Goal: Obtain resource: Obtain resource

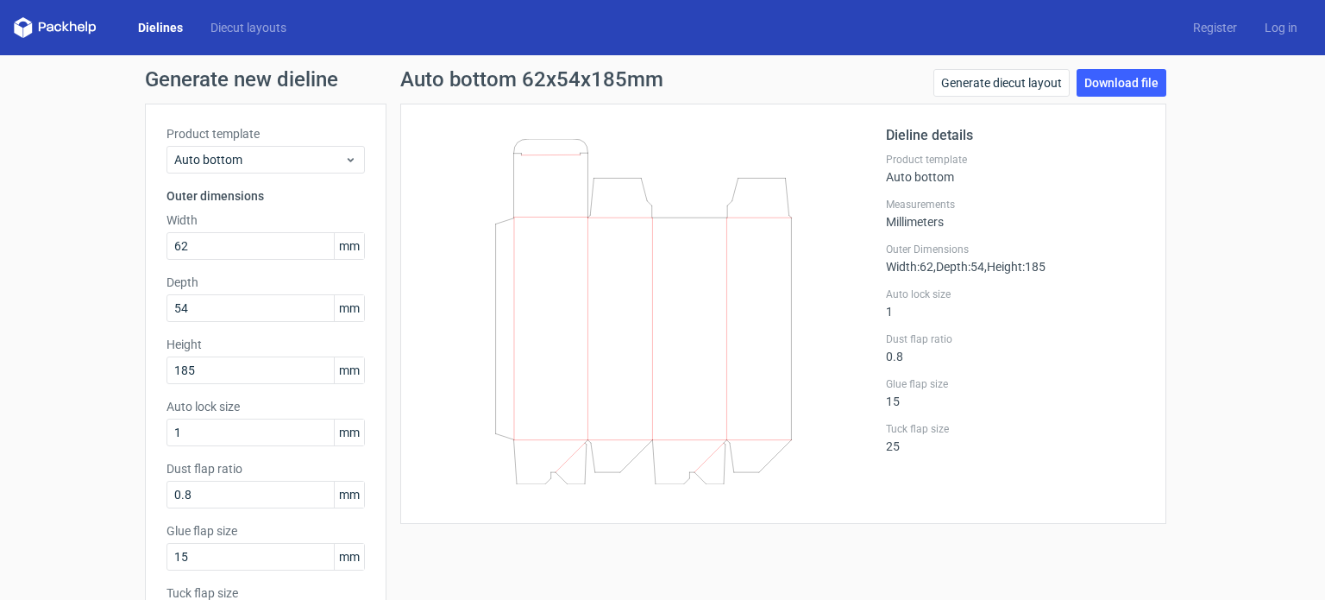
scroll to position [42, 0]
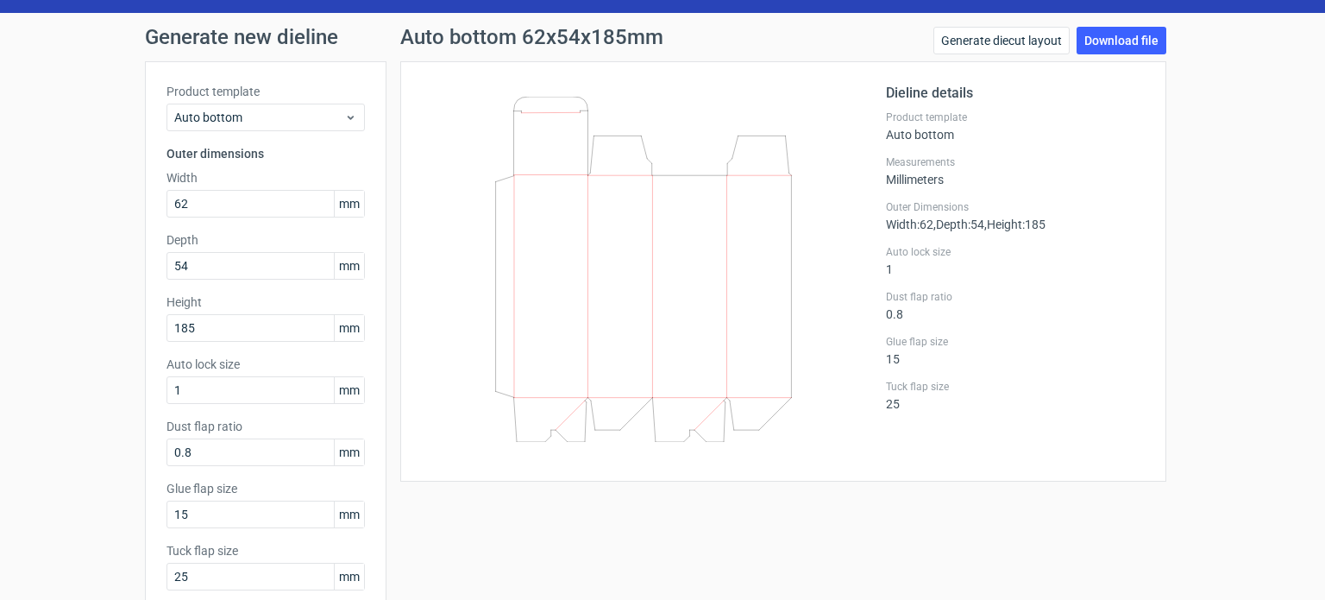
click at [250, 118] on span "Auto bottom" at bounding box center [259, 117] width 170 height 17
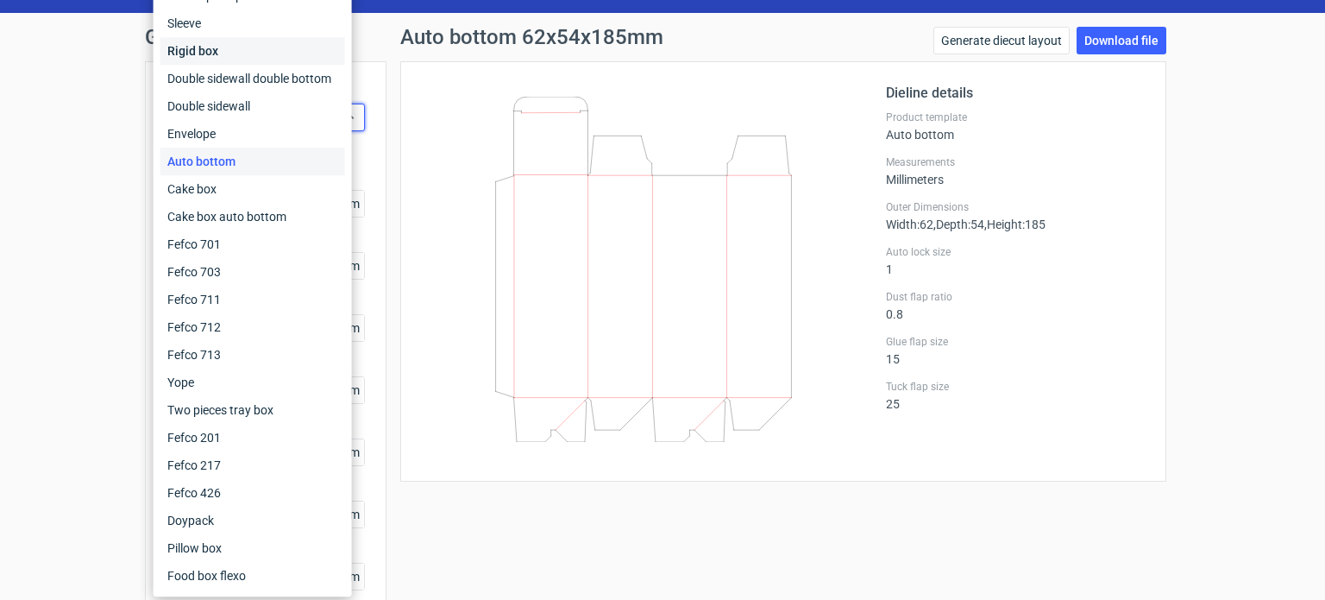
scroll to position [0, 0]
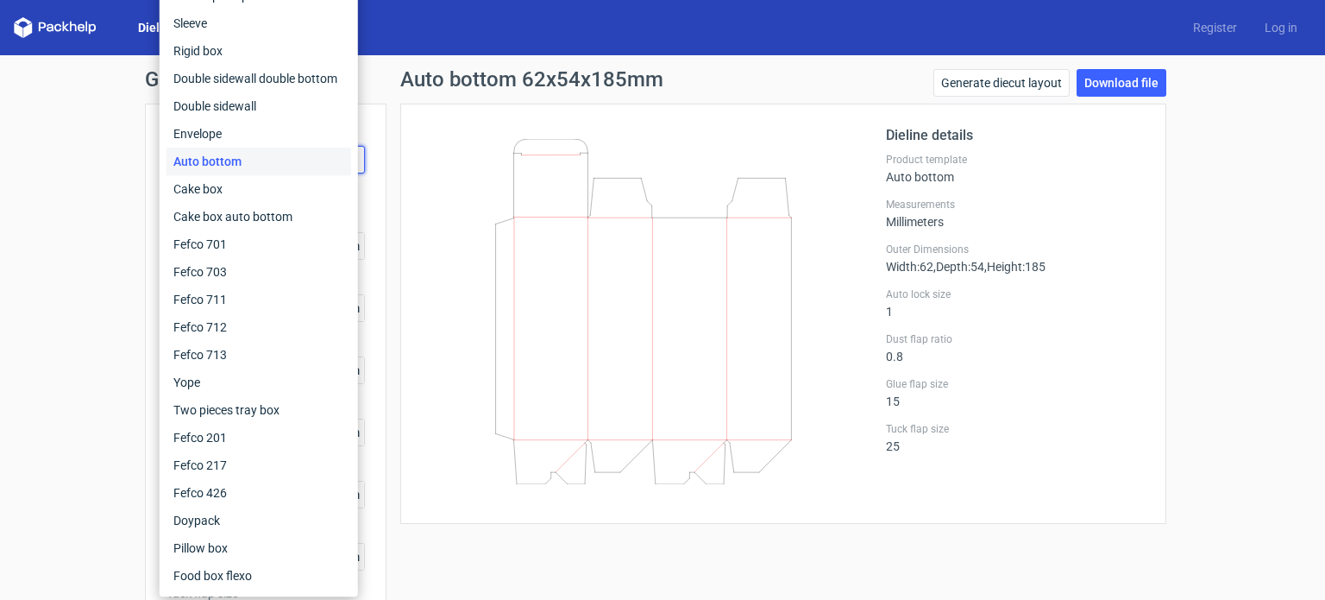
click at [145, 207] on div "Product template Auto bottom Outer dimensions Width 62 mm Depth 54 mm Height 18…" at bounding box center [266, 386] width 242 height 564
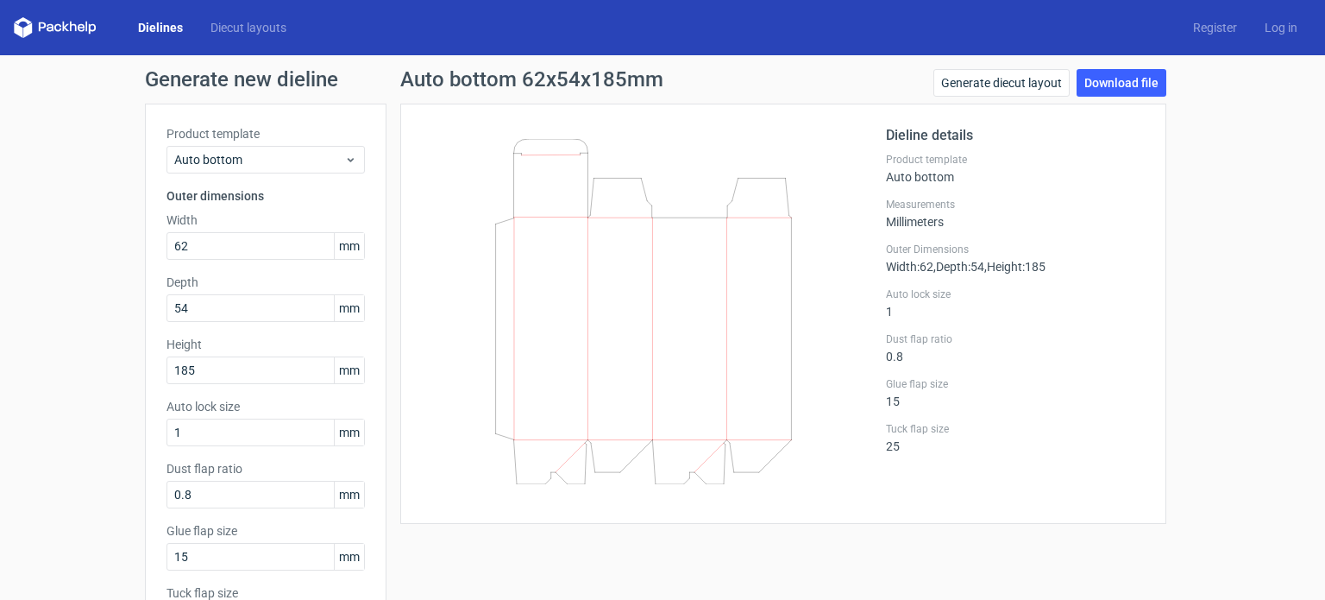
click at [173, 29] on link "Dielines" at bounding box center [160, 27] width 72 height 17
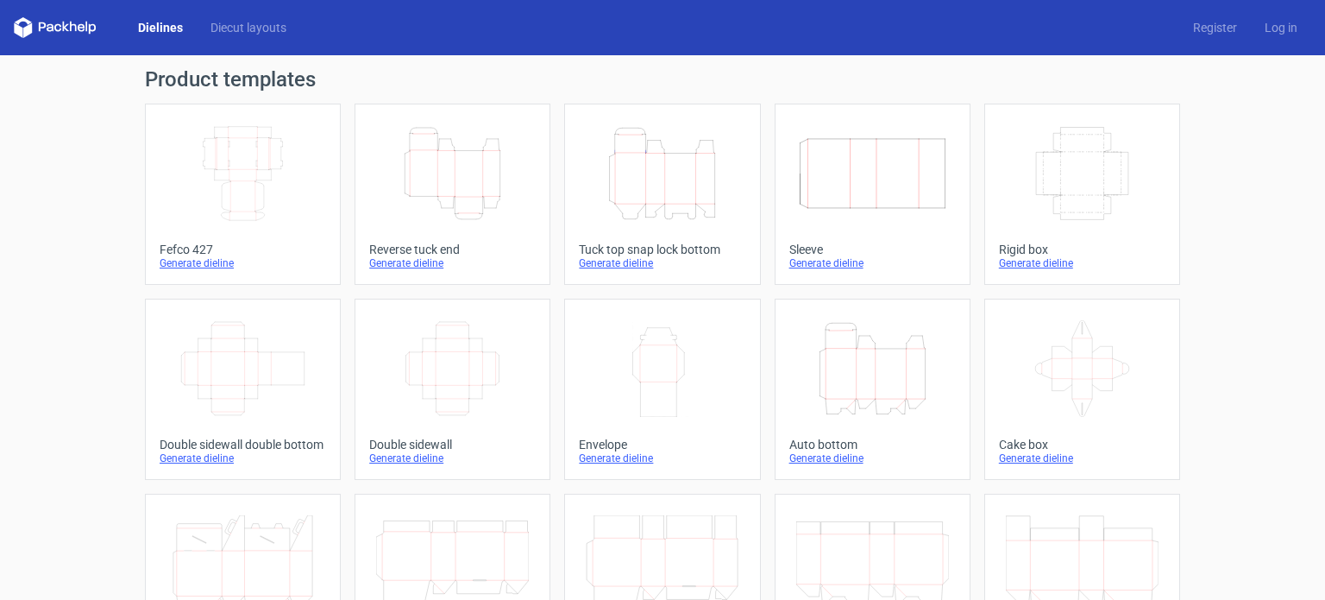
click at [483, 195] on icon "Height Depth Width" at bounding box center [452, 173] width 153 height 97
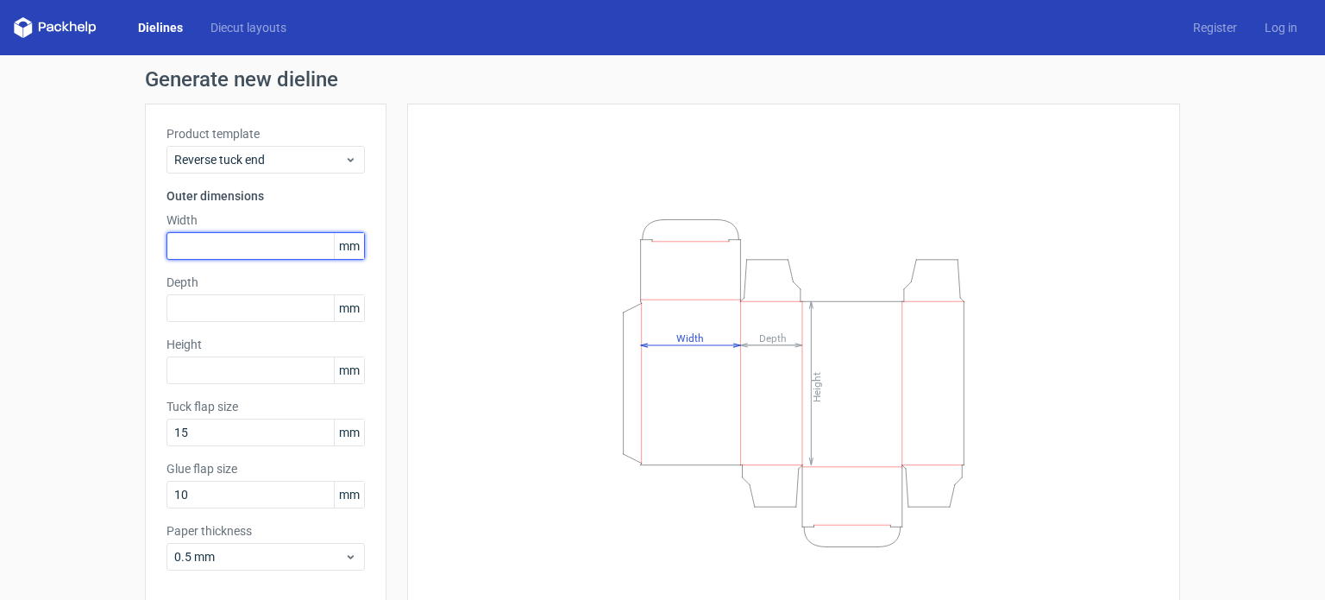
click at [254, 241] on input "text" at bounding box center [266, 246] width 198 height 28
type input "37"
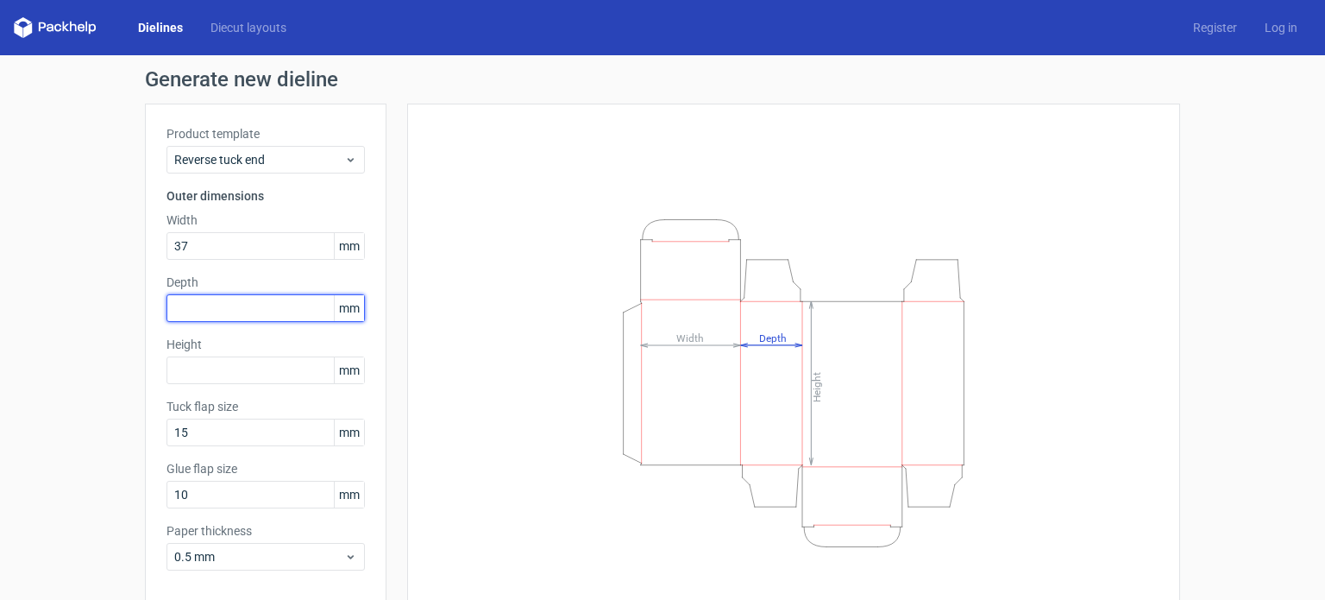
click at [224, 305] on input "text" at bounding box center [266, 308] width 198 height 28
type input "37"
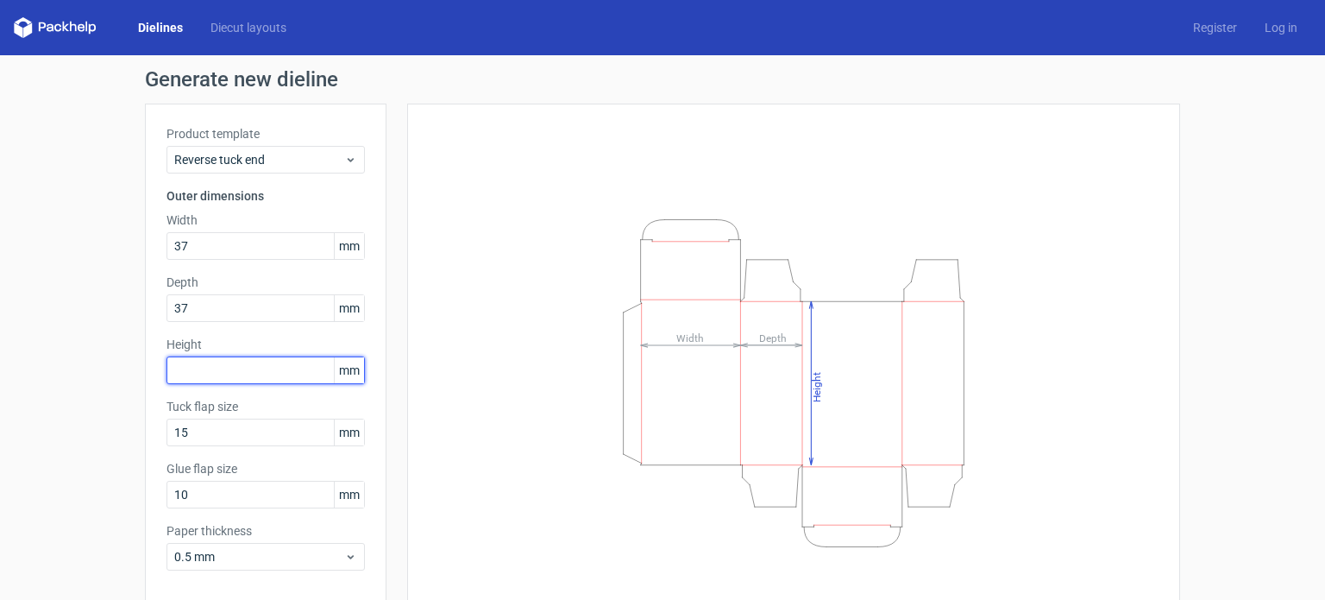
click at [207, 374] on input "text" at bounding box center [266, 370] width 198 height 28
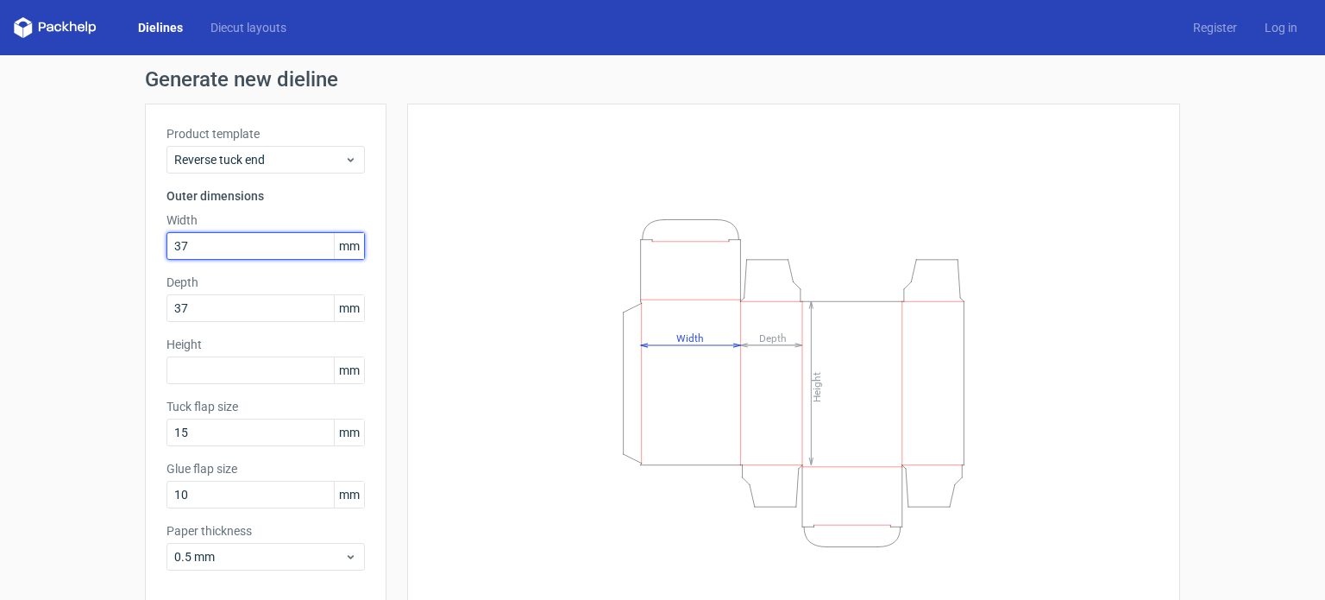
drag, startPoint x: 197, startPoint y: 246, endPoint x: 147, endPoint y: 246, distance: 50.0
click at [147, 246] on div "Product template Reverse tuck end Outer dimensions Width 37 mm Depth 37 mm Heig…" at bounding box center [266, 355] width 242 height 502
type input "38"
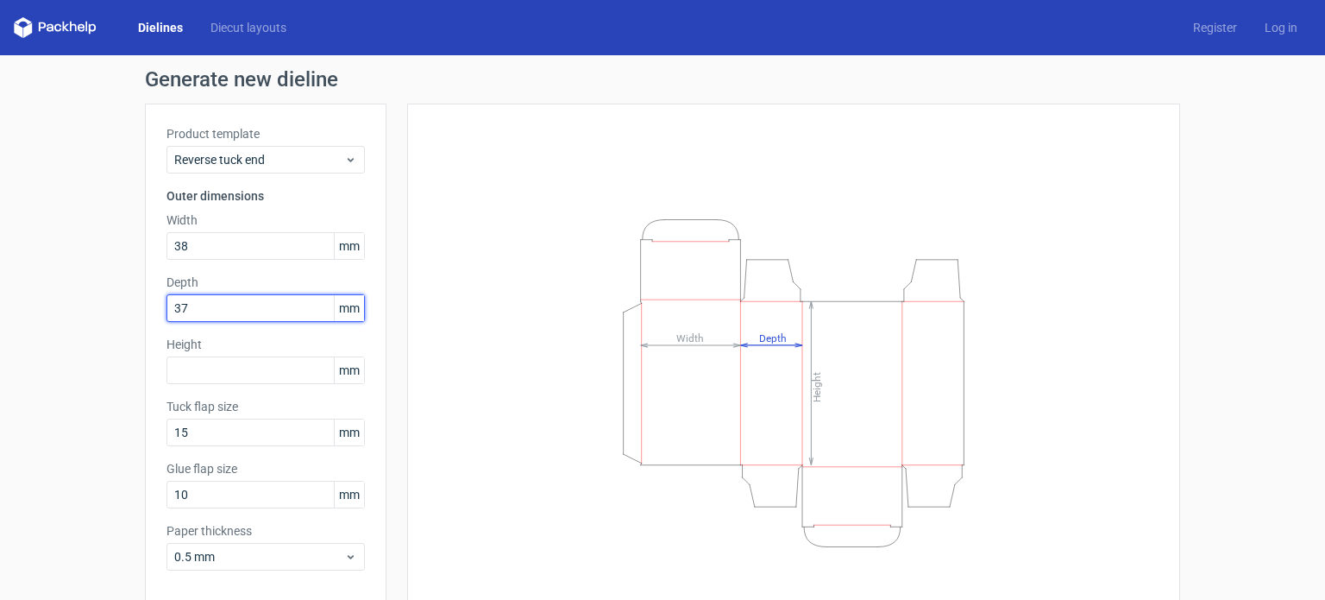
drag, startPoint x: 188, startPoint y: 303, endPoint x: 157, endPoint y: 303, distance: 31.1
click at [157, 303] on div "Product template Reverse tuck end Outer dimensions Width 38 mm Depth 37 mm Heig…" at bounding box center [266, 355] width 242 height 502
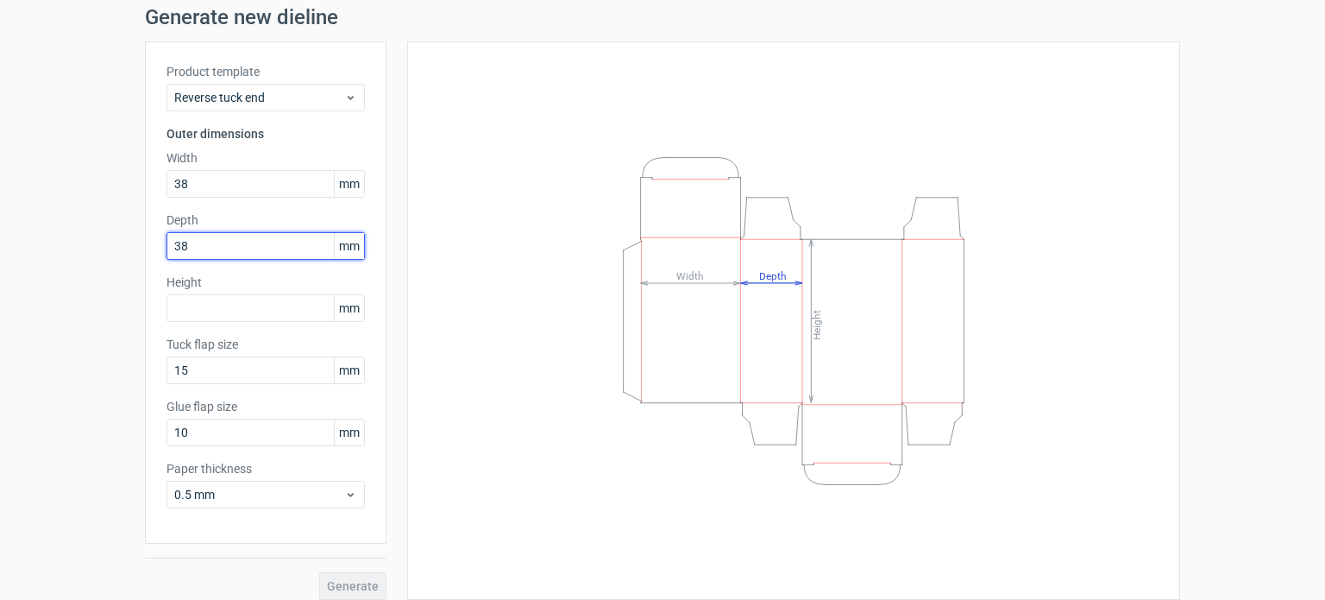
scroll to position [62, 0]
type input "38"
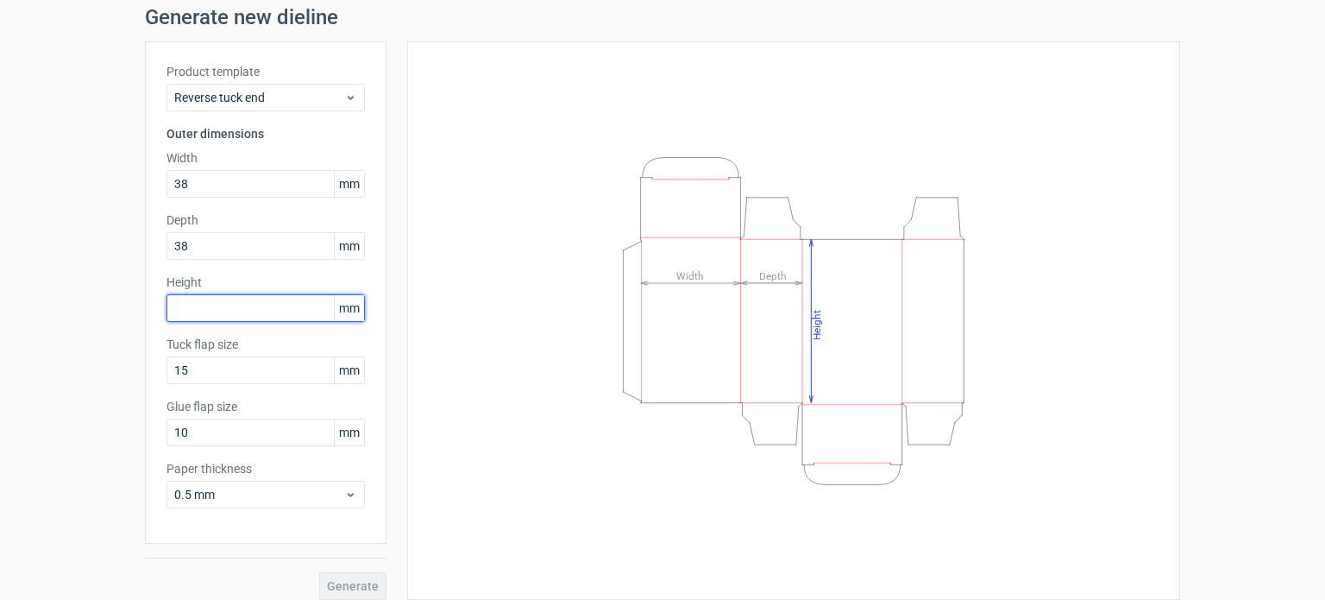
click at [220, 300] on input "text" at bounding box center [266, 308] width 198 height 28
type input "103"
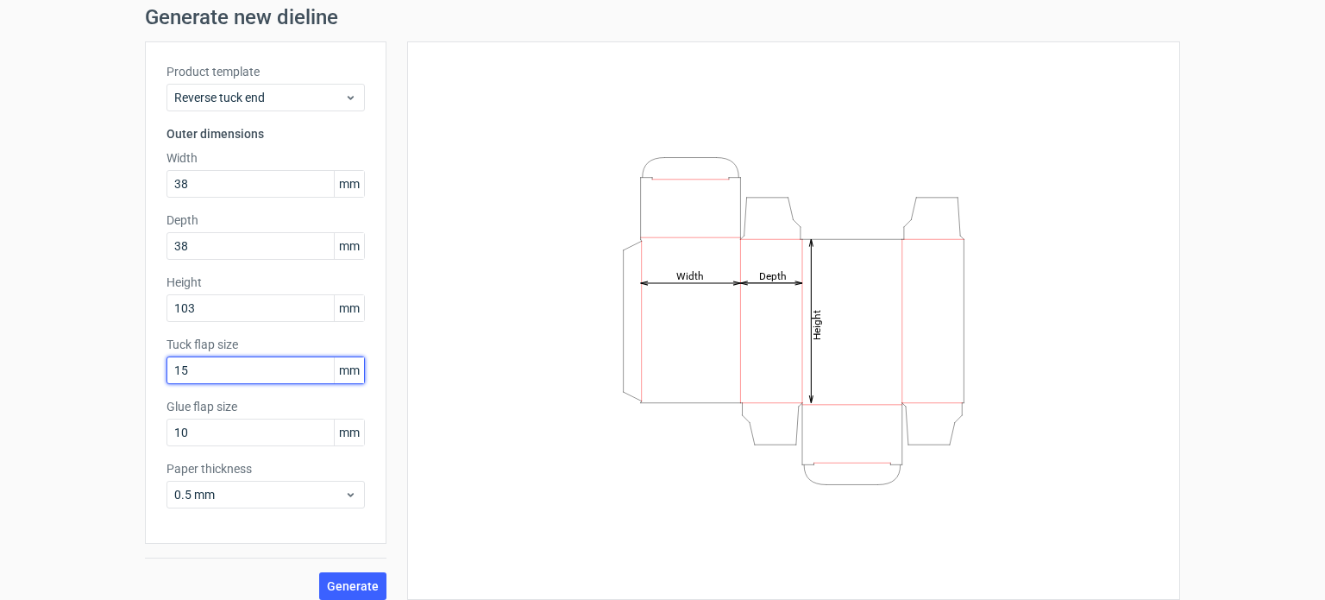
click at [221, 365] on input "15" at bounding box center [266, 370] width 198 height 28
drag, startPoint x: 221, startPoint y: 365, endPoint x: 165, endPoint y: 373, distance: 56.6
click at [167, 373] on input "15" at bounding box center [266, 370] width 198 height 28
type input "20"
drag, startPoint x: 191, startPoint y: 365, endPoint x: 128, endPoint y: 366, distance: 63.0
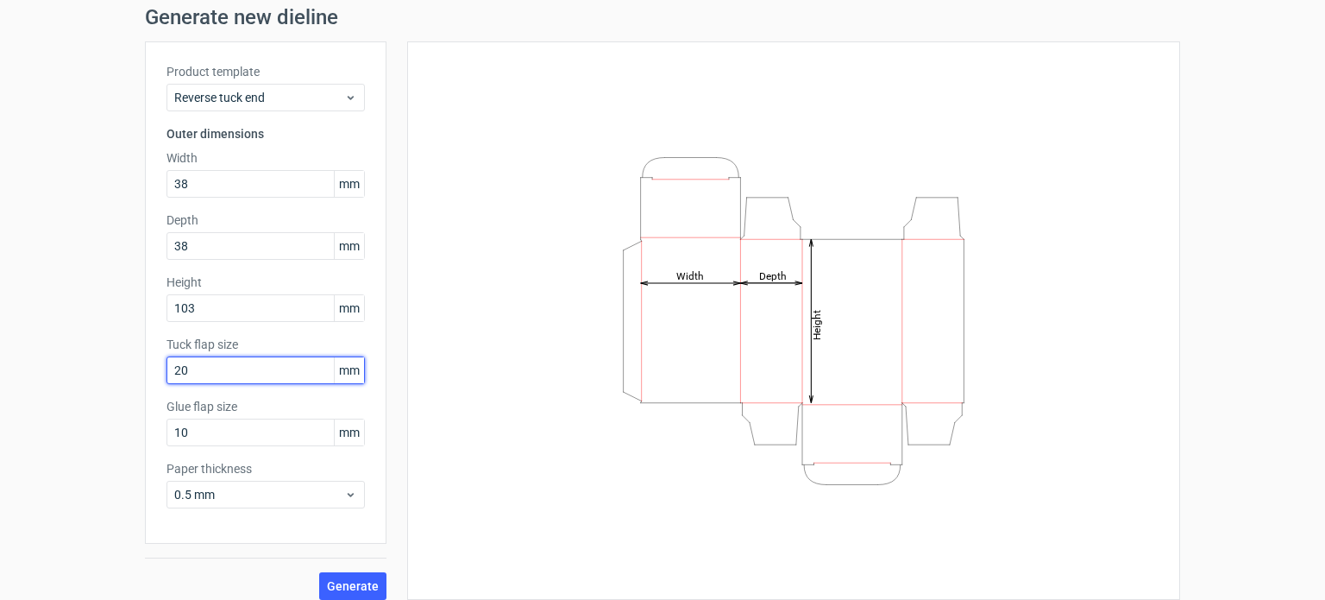
click at [128, 366] on div "Generate new dieline Product template Reverse tuck end Outer dimensions Width 3…" at bounding box center [662, 303] width 1325 height 620
drag, startPoint x: 186, startPoint y: 366, endPoint x: 154, endPoint y: 363, distance: 32.9
click at [154, 363] on div "Product template Reverse tuck end Outer dimensions Width 38 mm Depth 38 mm Heig…" at bounding box center [266, 292] width 242 height 502
type input "1"
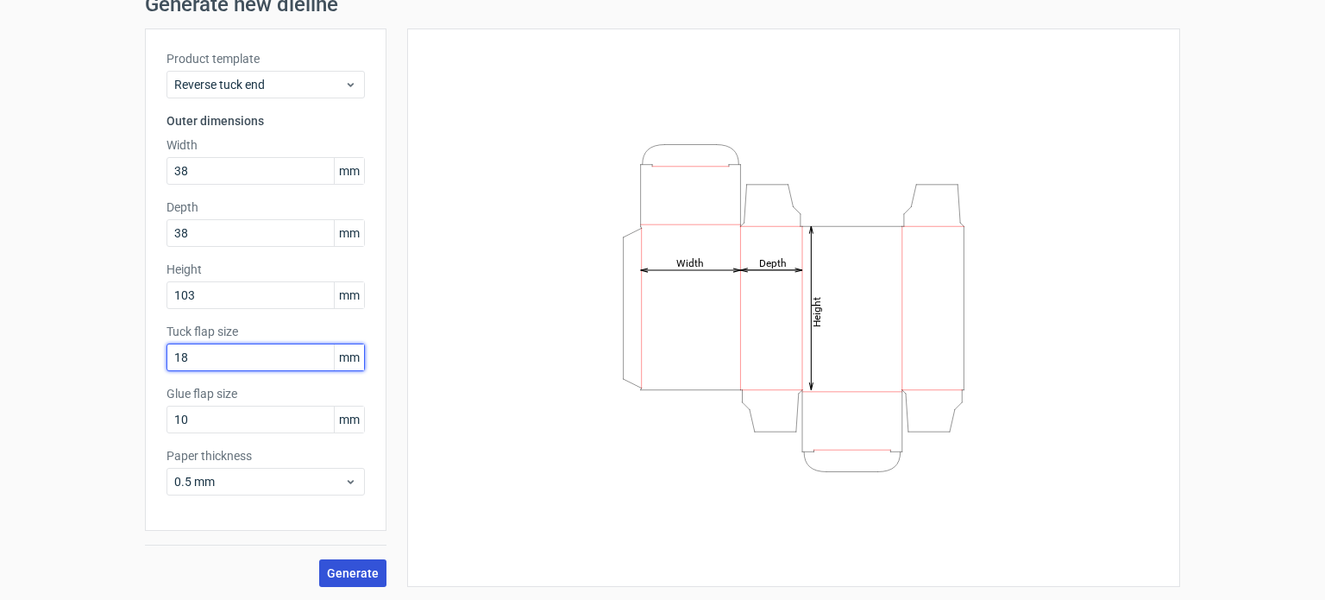
type input "18"
click at [355, 576] on span "Generate" at bounding box center [353, 573] width 52 height 12
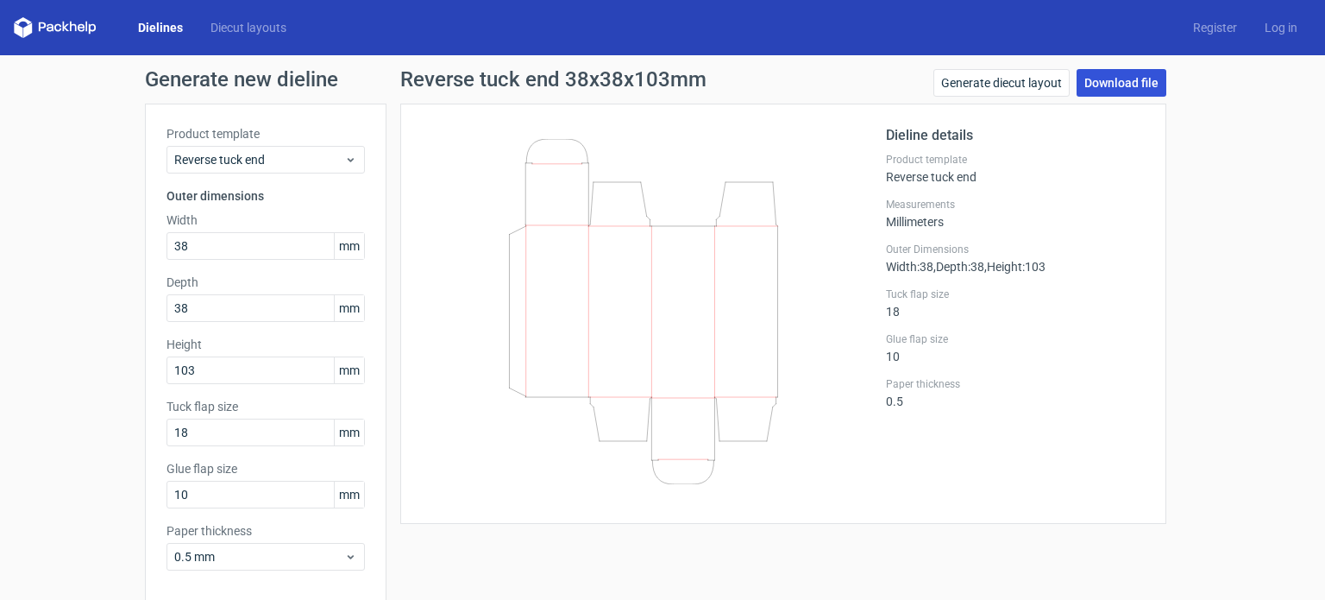
click at [1125, 85] on link "Download file" at bounding box center [1122, 83] width 90 height 28
click at [925, 110] on div "Dieline details Product template Reverse tuck end Measurements Millimeters Oute…" at bounding box center [783, 314] width 766 height 420
click at [1003, 87] on link "Generate diecut layout" at bounding box center [1002, 83] width 136 height 28
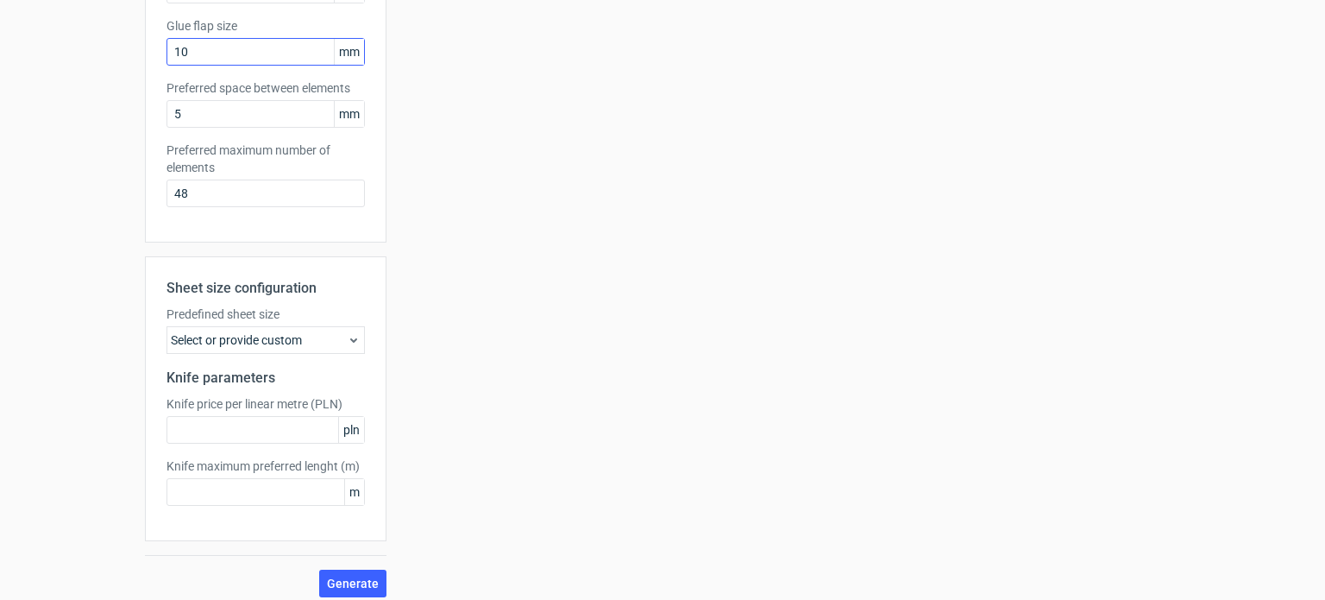
scroll to position [452, 0]
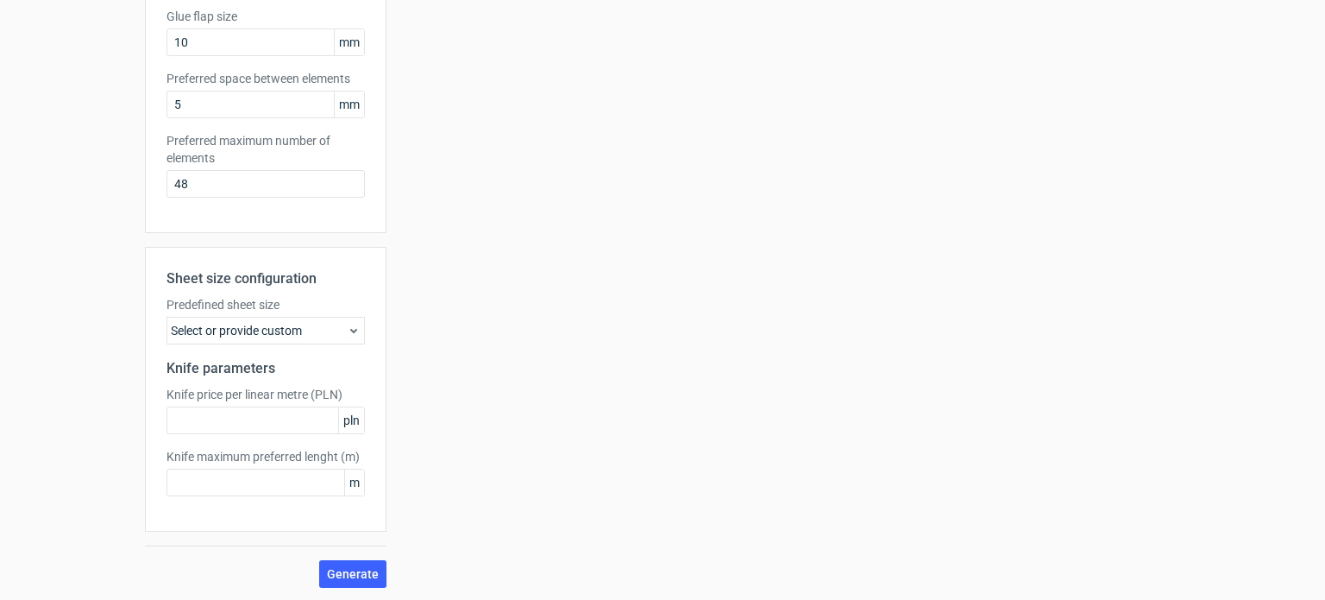
click at [319, 330] on div "Select or provide custom" at bounding box center [266, 331] width 198 height 28
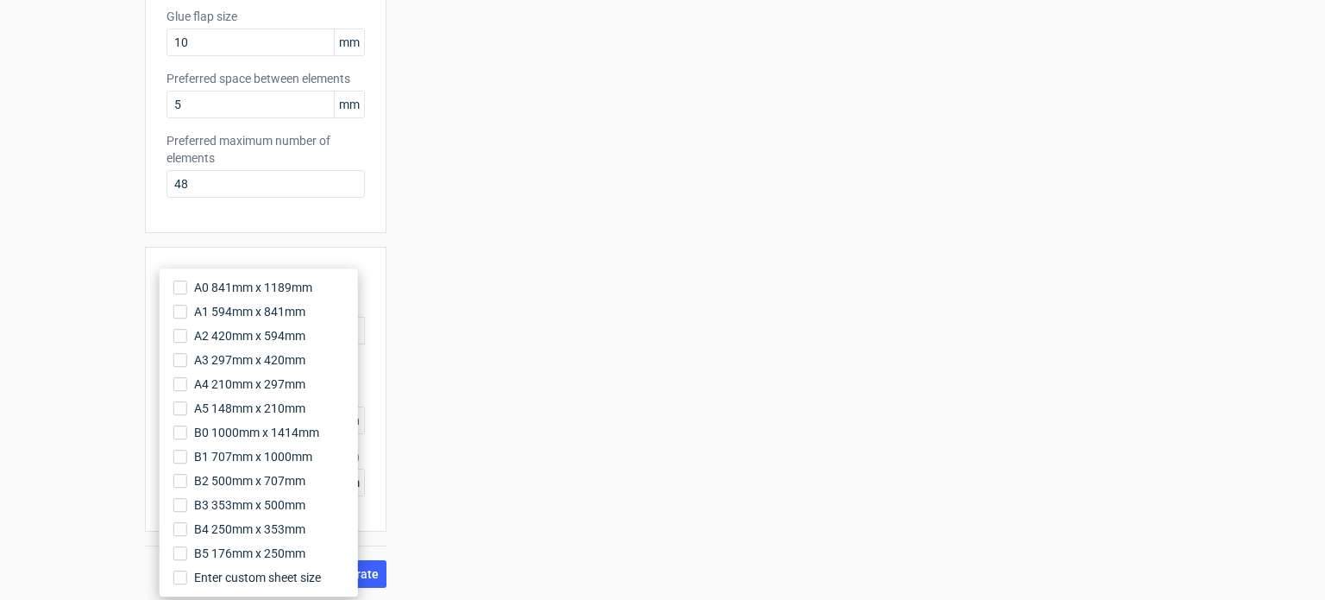
click at [387, 335] on div "Your diecut layouts will be listed here once you generate them Height Depth Wid…" at bounding box center [784, 119] width 794 height 936
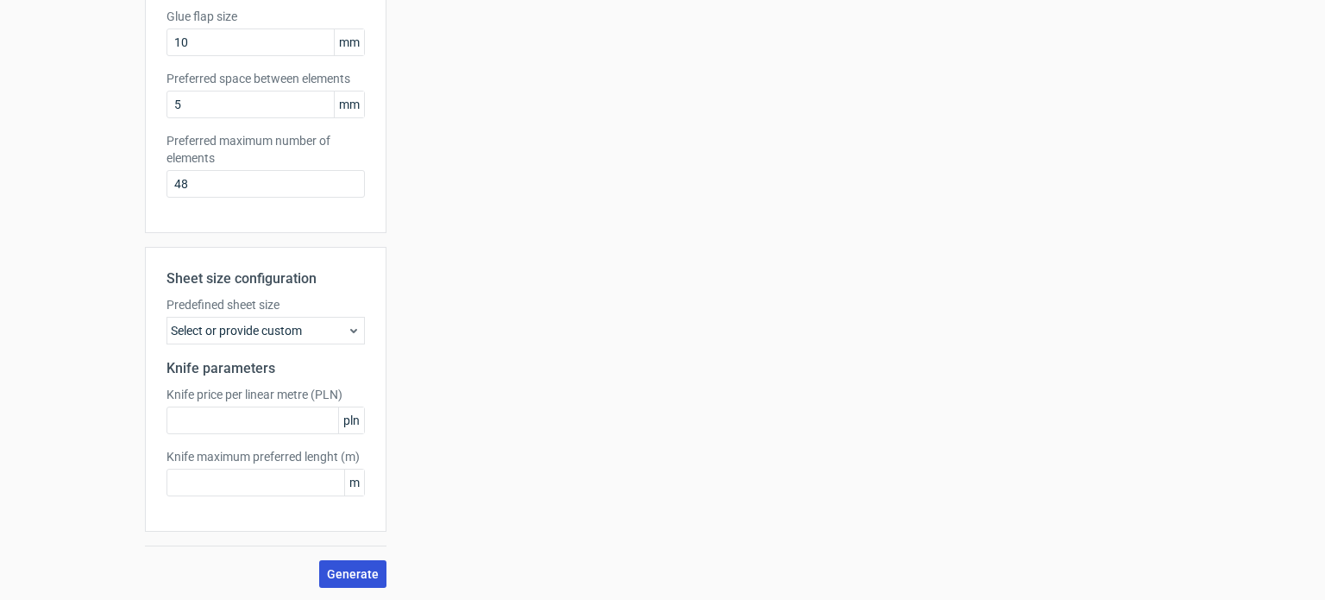
click at [363, 578] on span "Generate" at bounding box center [353, 574] width 52 height 12
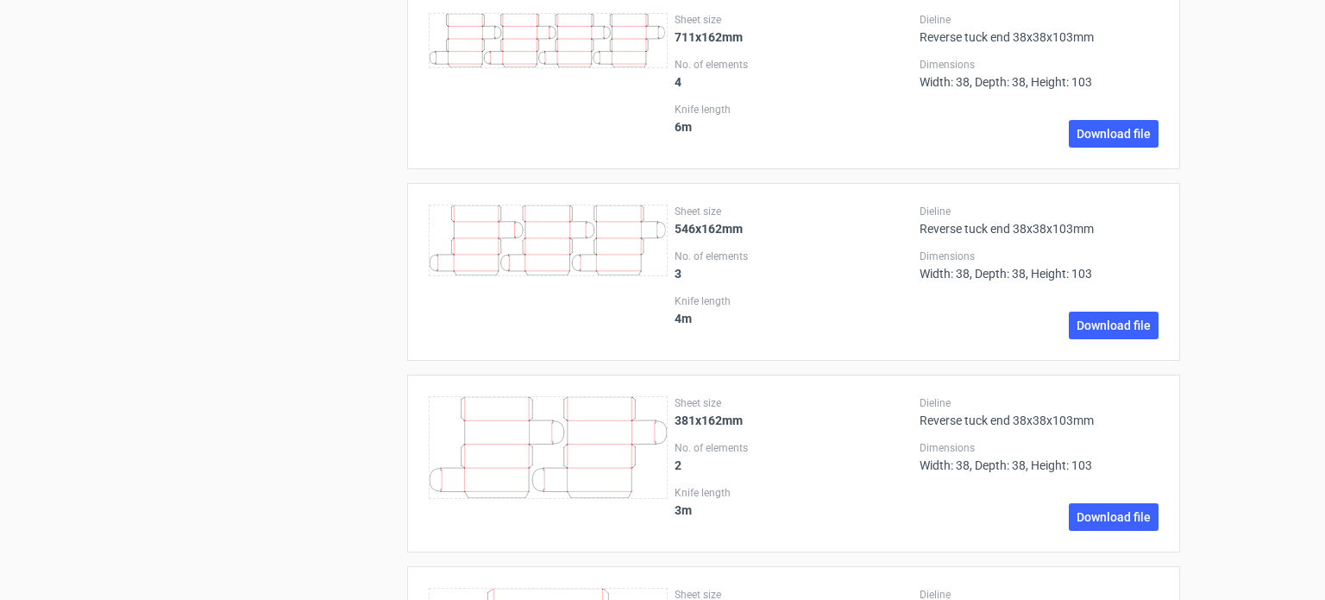
scroll to position [2664, 0]
